Goal: Transaction & Acquisition: Purchase product/service

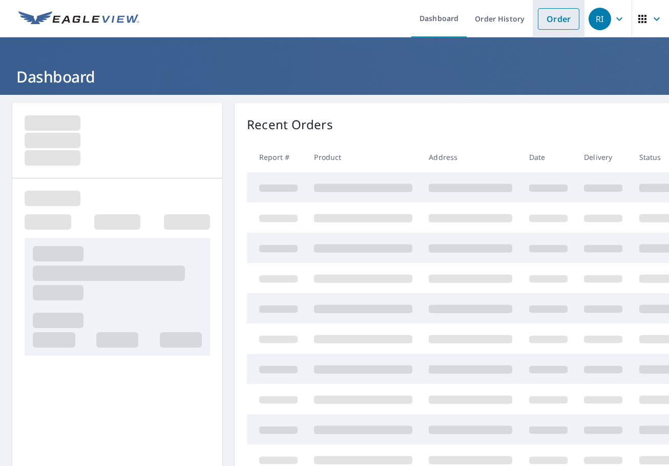
click at [552, 19] on link "Order" at bounding box center [559, 19] width 42 height 22
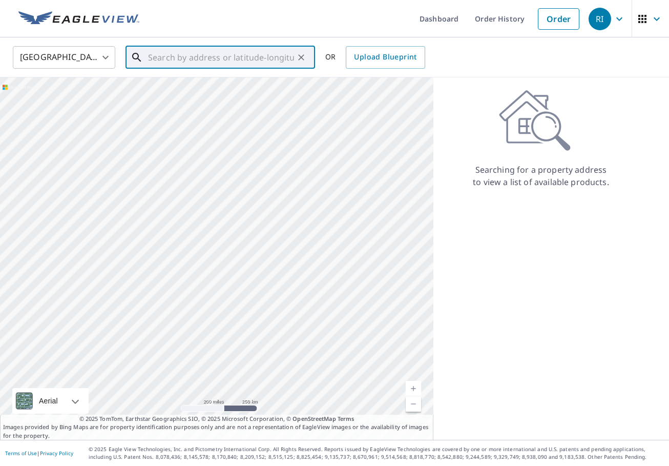
click at [234, 61] on input "text" at bounding box center [221, 57] width 146 height 29
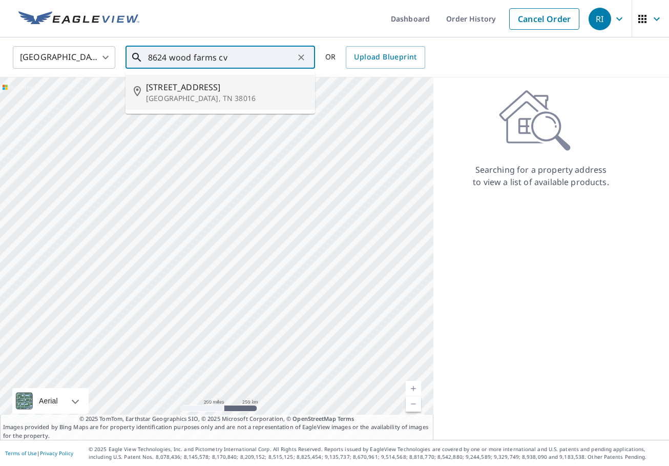
click at [215, 89] on span "[STREET_ADDRESS]" at bounding box center [226, 87] width 161 height 12
type input "[STREET_ADDRESS][PERSON_NAME]"
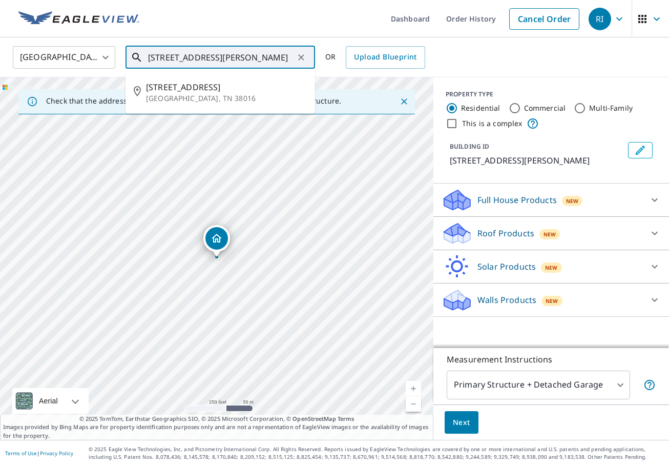
drag, startPoint x: 229, startPoint y: 58, endPoint x: 143, endPoint y: 55, distance: 85.6
click at [143, 55] on div "[STREET_ADDRESS][PERSON_NAME] ​" at bounding box center [221, 57] width 190 height 23
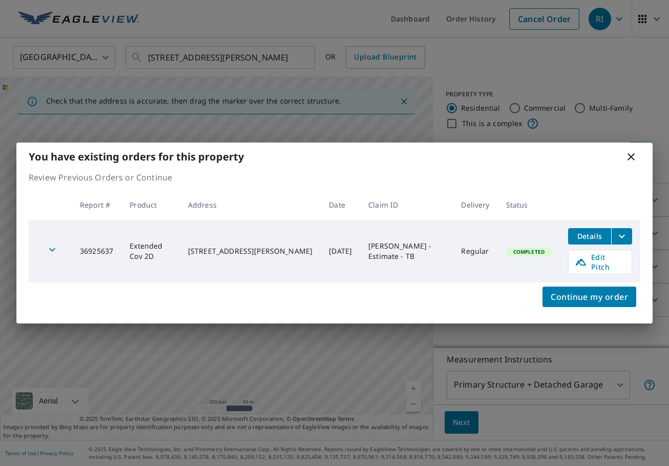
click at [629, 159] on icon at bounding box center [631, 157] width 12 height 12
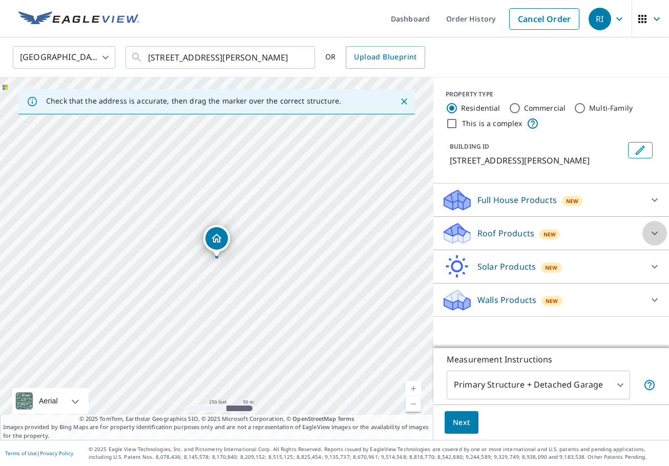
click at [653, 233] on icon at bounding box center [655, 234] width 6 height 4
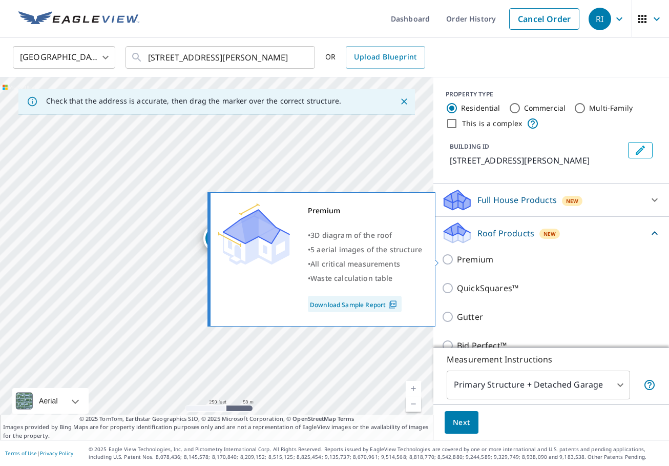
click at [447, 258] on input "Premium" at bounding box center [449, 259] width 15 height 12
checkbox input "true"
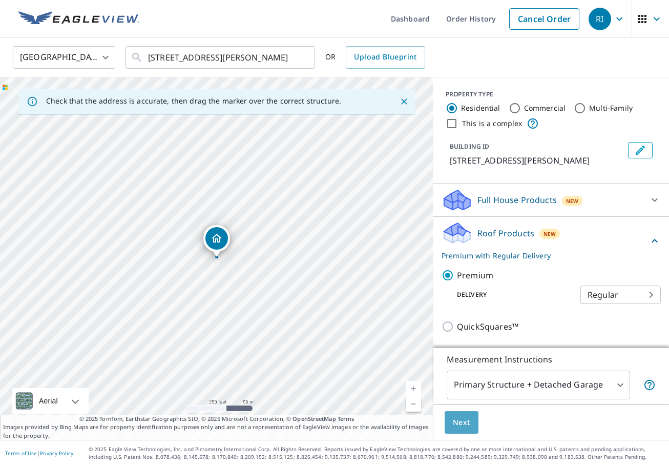
click at [455, 419] on span "Next" at bounding box center [461, 422] width 17 height 13
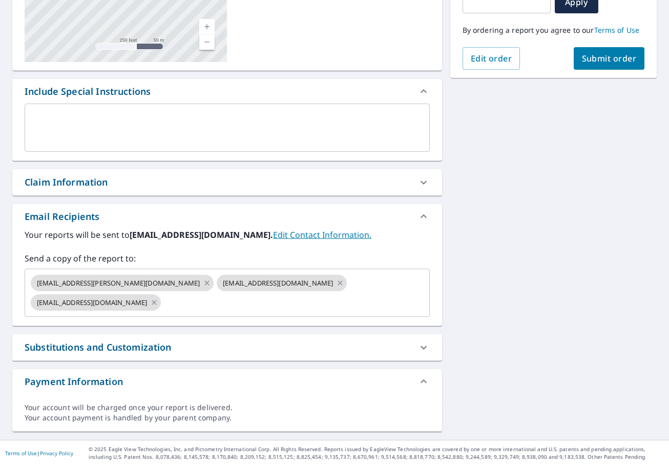
scroll to position [203, 0]
click at [423, 182] on icon at bounding box center [424, 182] width 12 height 12
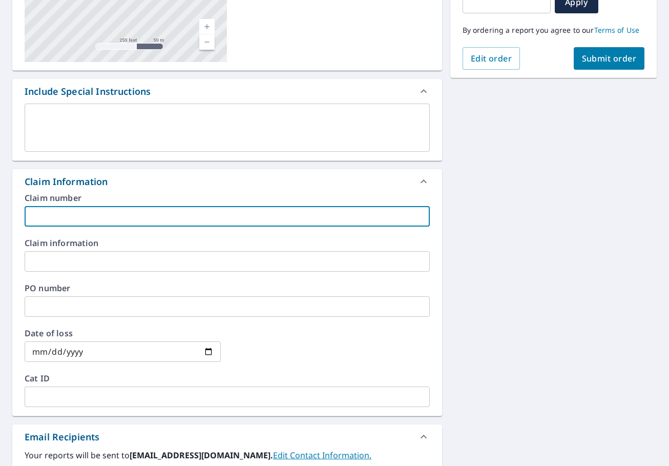
click at [62, 215] on input "text" at bounding box center [227, 216] width 405 height 20
paste input "[PERSON_NAME]"
type input "[PERSON_NAME] - DS"
click at [424, 180] on icon at bounding box center [424, 181] width 6 height 4
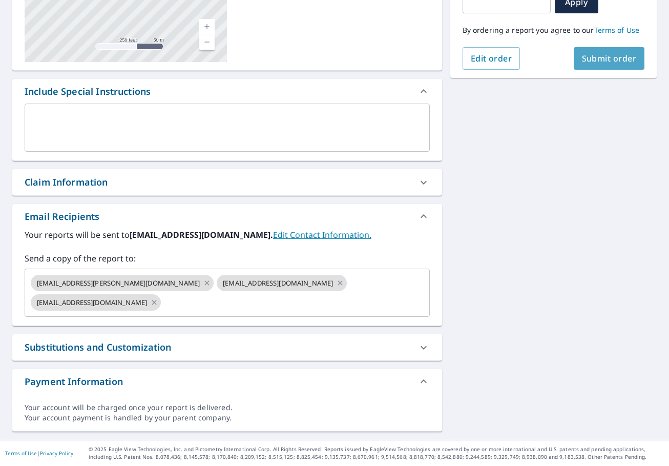
click at [590, 55] on span "Submit order" at bounding box center [609, 58] width 55 height 11
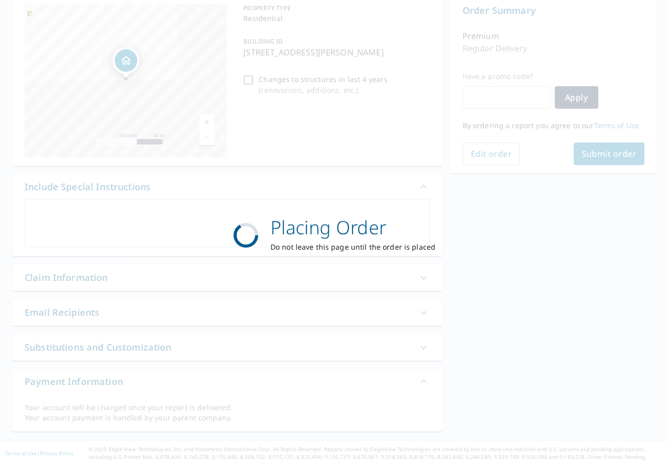
scroll to position [108, 0]
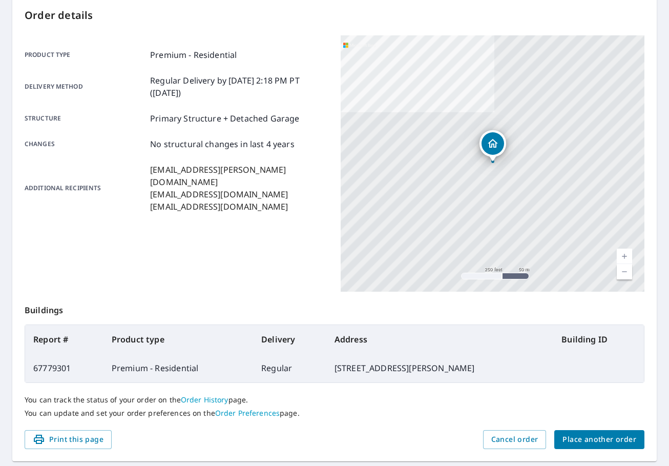
click at [591, 435] on span "Place another order" at bounding box center [600, 439] width 74 height 13
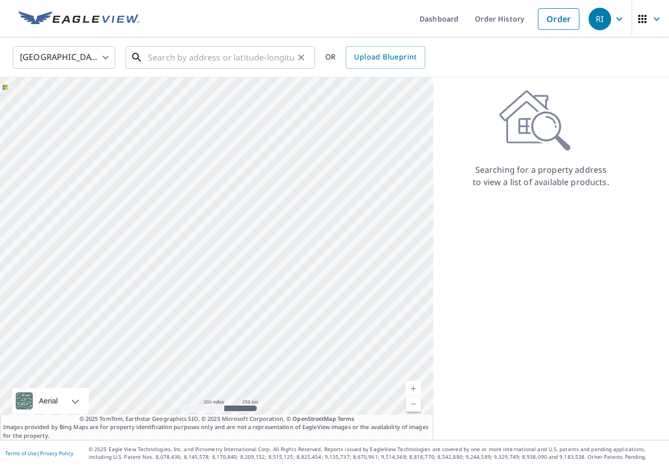
click at [199, 51] on input "text" at bounding box center [221, 57] width 146 height 29
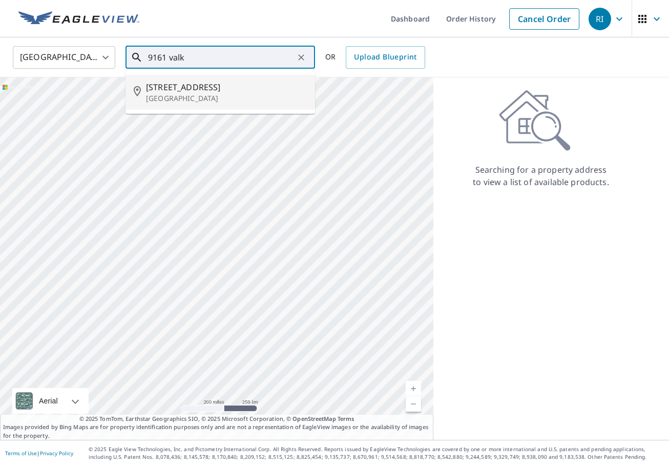
click at [193, 90] on span "[STREET_ADDRESS]" at bounding box center [226, 87] width 161 height 12
type input "[STREET_ADDRESS]"
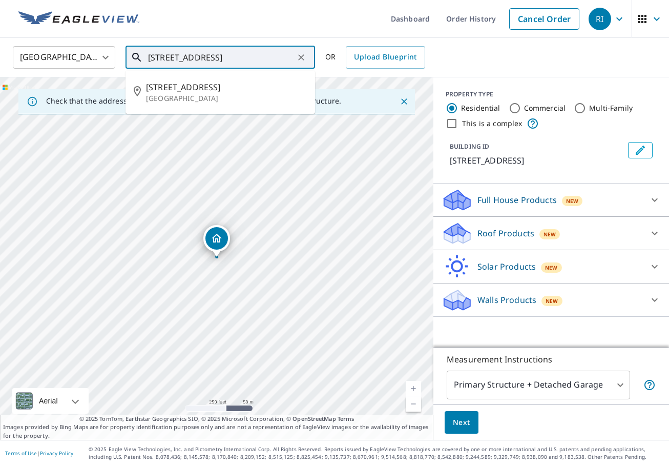
drag, startPoint x: 208, startPoint y: 58, endPoint x: 145, endPoint y: 56, distance: 62.6
click at [145, 56] on div "[STREET_ADDRESS] ​" at bounding box center [221, 57] width 190 height 23
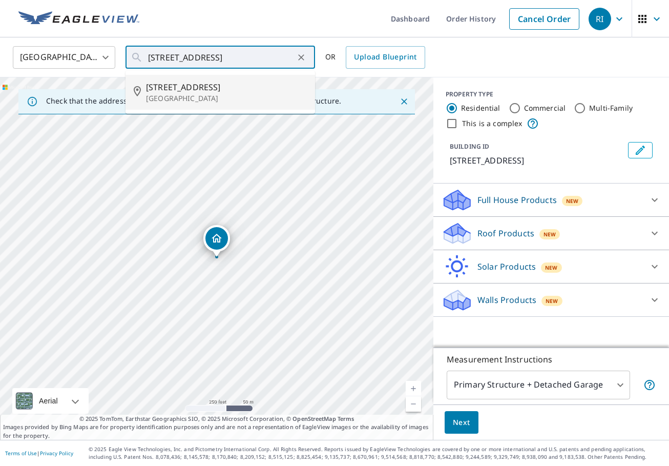
click at [655, 232] on icon at bounding box center [655, 233] width 12 height 12
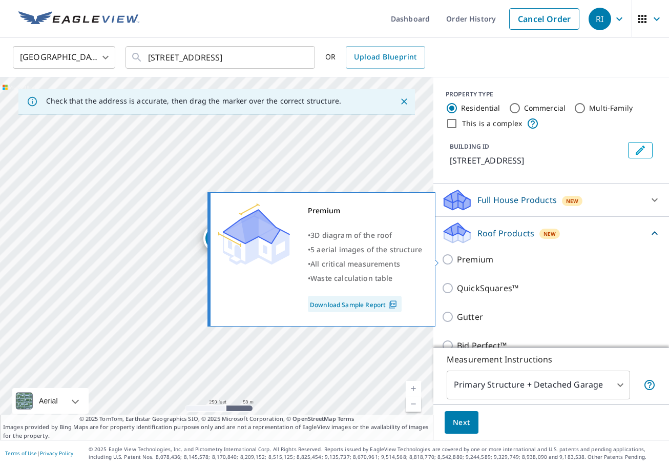
click at [447, 259] on input "Premium" at bounding box center [449, 259] width 15 height 12
checkbox input "true"
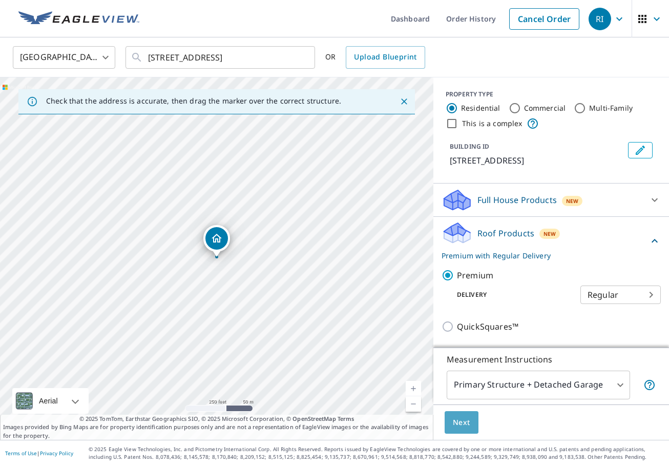
click at [461, 422] on span "Next" at bounding box center [461, 422] width 17 height 13
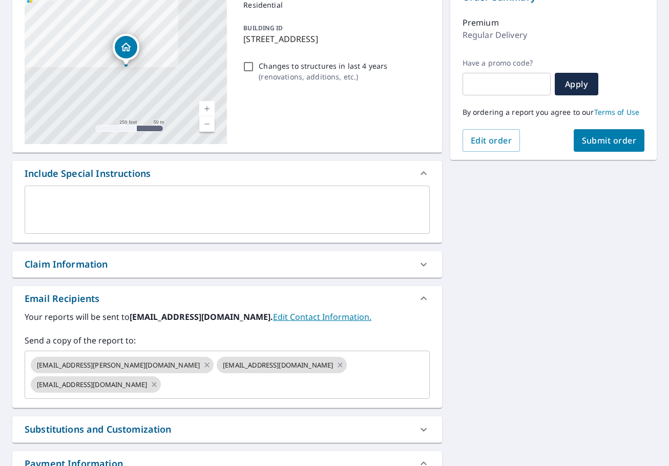
scroll to position [121, 0]
click at [425, 263] on icon at bounding box center [424, 264] width 12 height 12
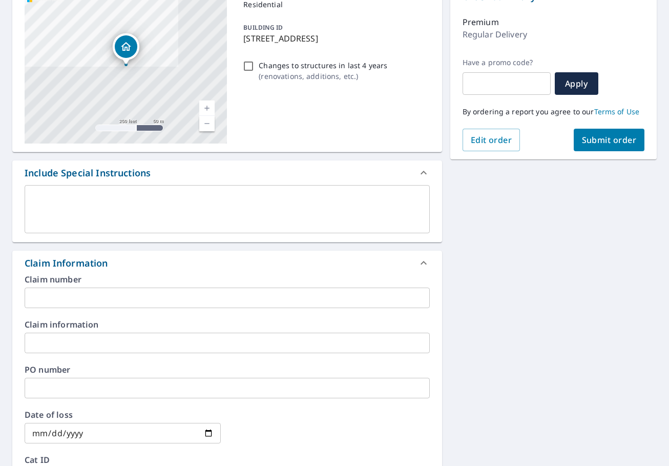
click at [62, 300] on input "text" at bounding box center [227, 298] width 405 height 20
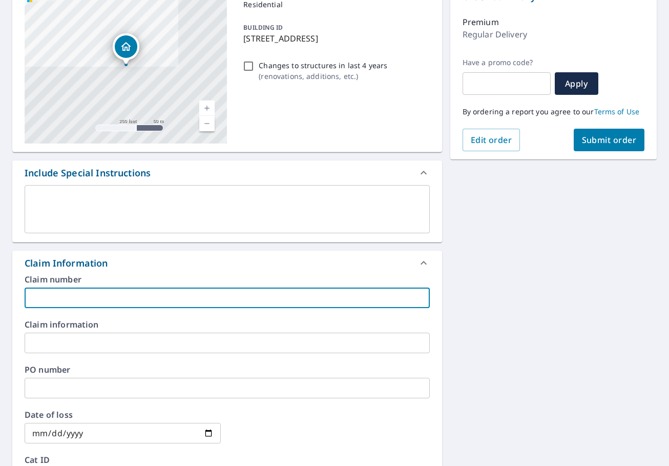
paste input "[PERSON_NAME] Realtor"
type input "[PERSON_NAME] Realtor - DI"
click at [423, 261] on icon at bounding box center [424, 263] width 12 height 12
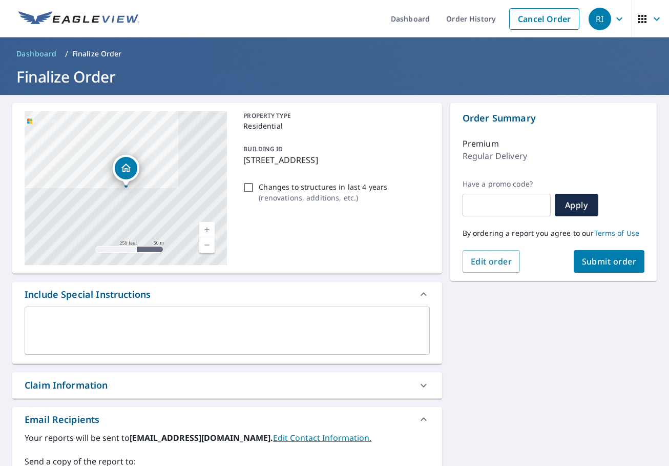
scroll to position [0, 0]
click at [608, 257] on span "Submit order" at bounding box center [609, 261] width 55 height 11
